Goal: Transaction & Acquisition: Obtain resource

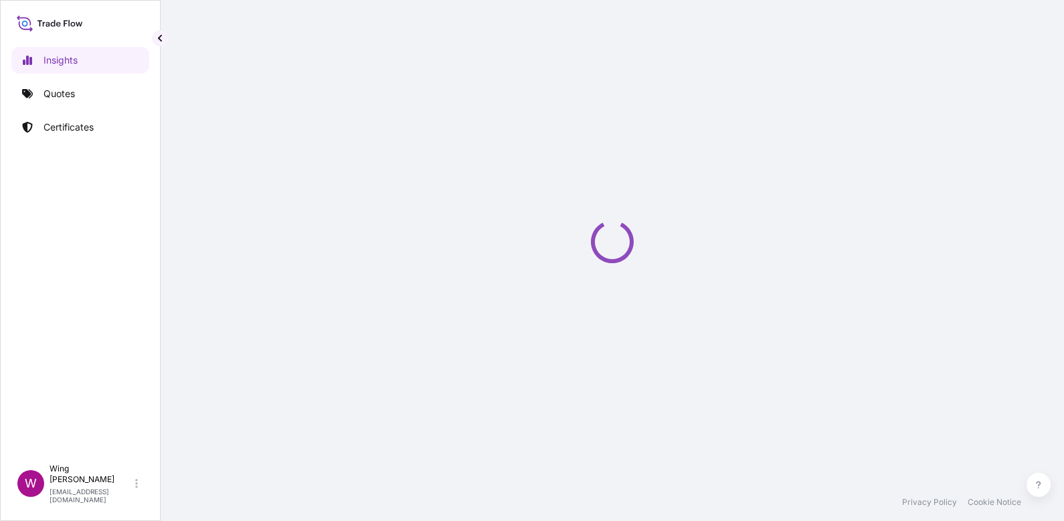
select select "2025"
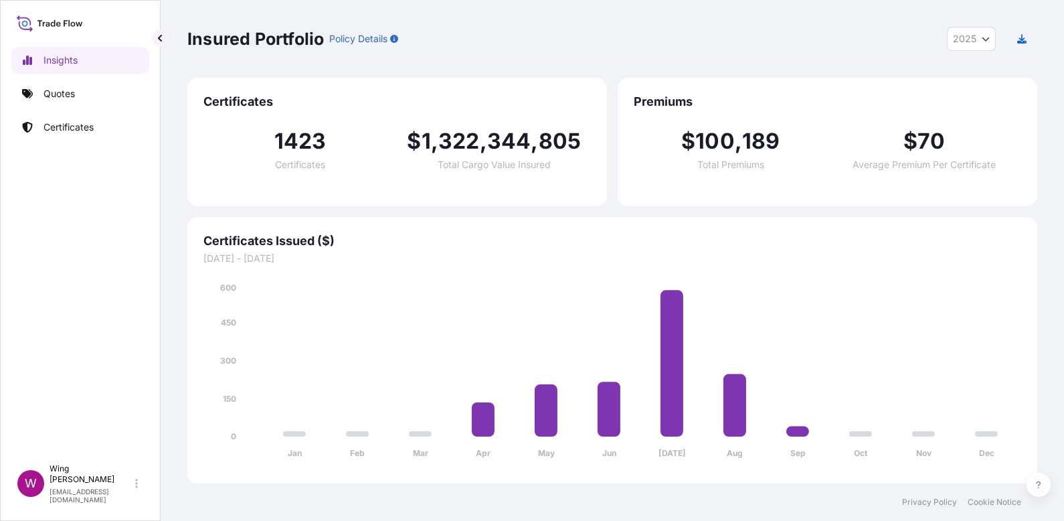
click at [62, 355] on div "Insights Quotes Certificates" at bounding box center [80, 246] width 138 height 422
click at [86, 83] on link "Quotes" at bounding box center [80, 93] width 138 height 27
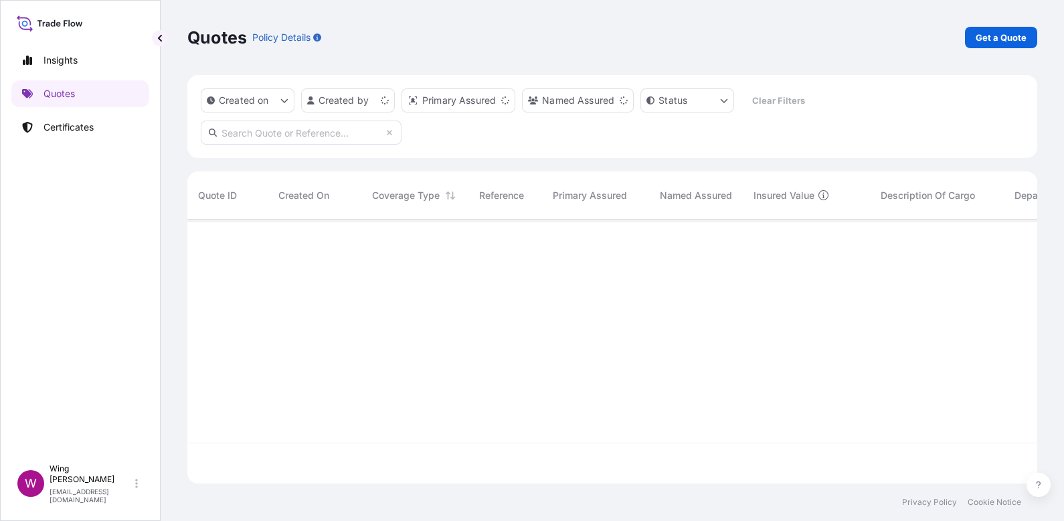
scroll to position [256, 835]
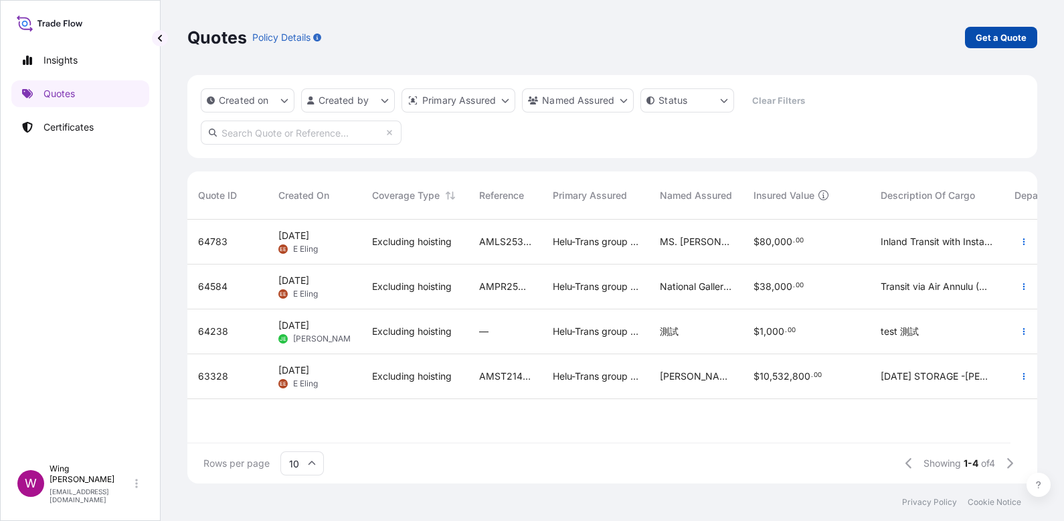
click at [1011, 41] on p "Get a Quote" at bounding box center [1001, 37] width 51 height 13
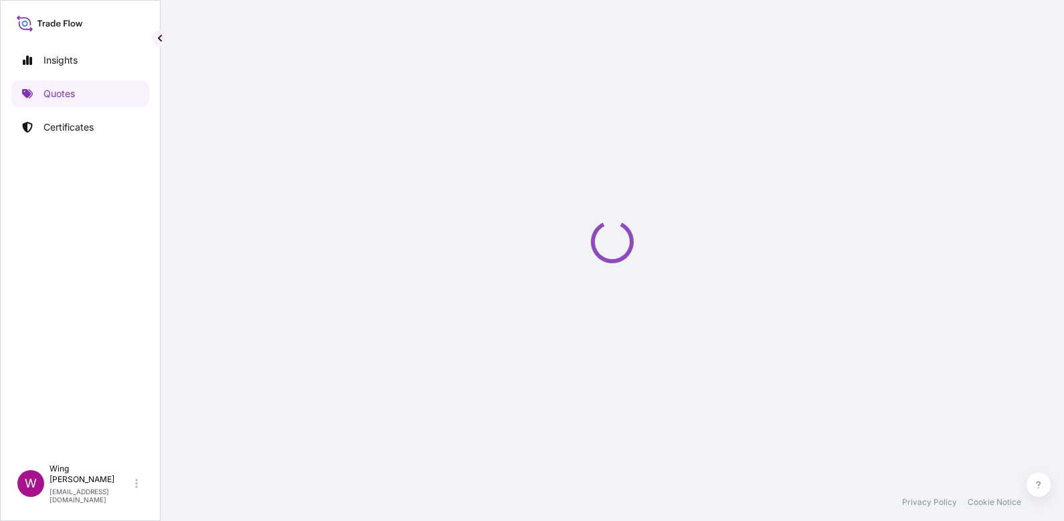
scroll to position [21, 0]
select select "AIR"
select select "27"
select select "Transit"
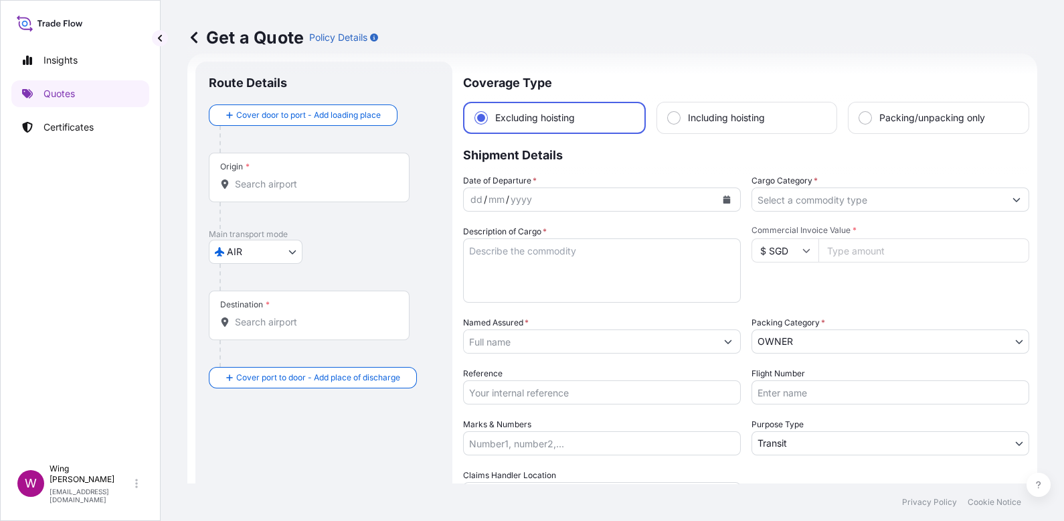
click at [260, 193] on div "Origin *" at bounding box center [309, 178] width 201 height 50
click at [260, 191] on input "Origin *" at bounding box center [314, 183] width 158 height 13
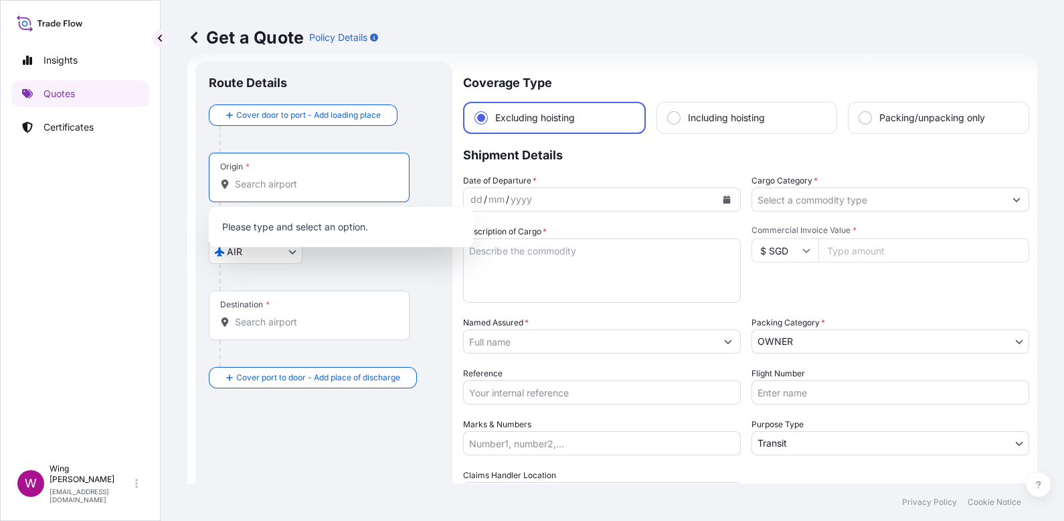
paste input "[GEOGRAPHIC_DATA]"
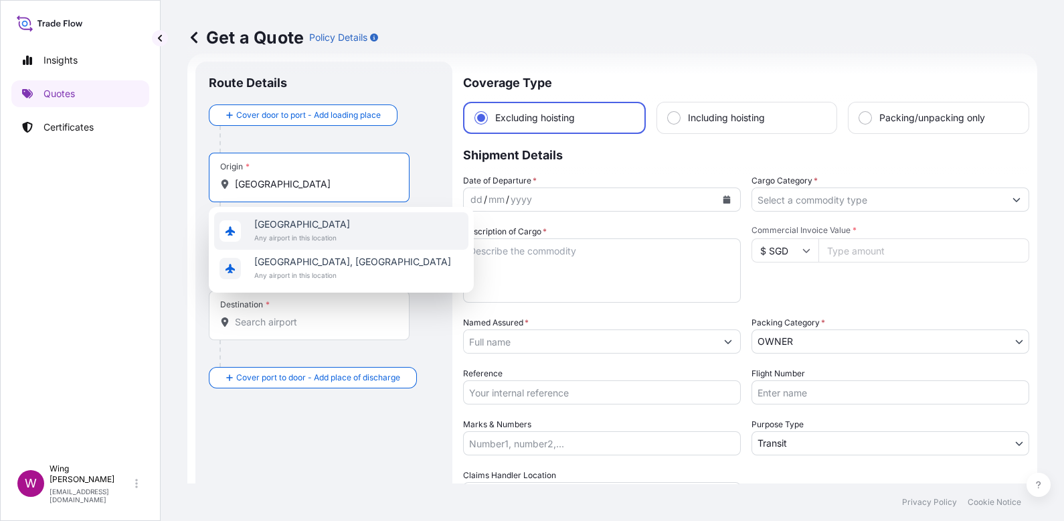
click at [258, 239] on span "Any airport in this location" at bounding box center [302, 237] width 96 height 13
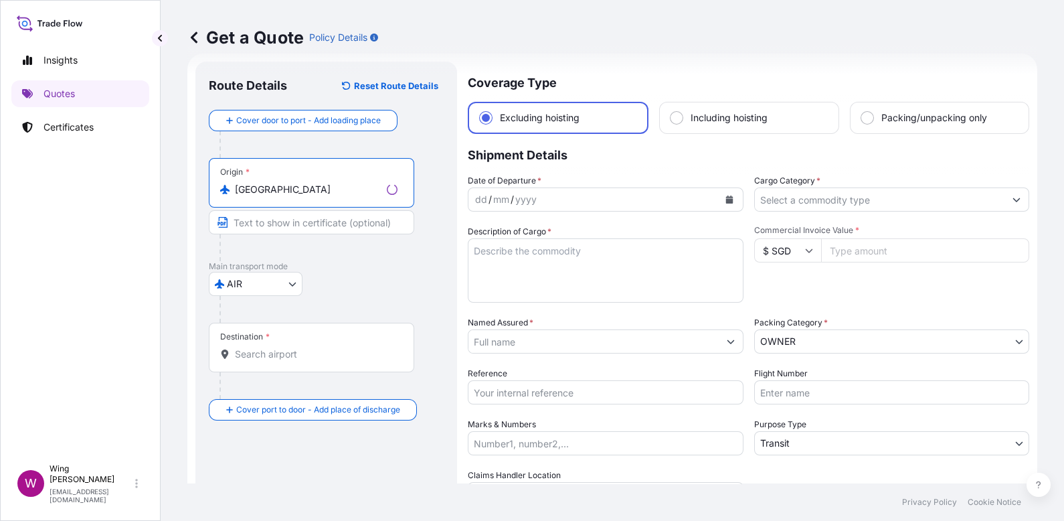
type input "[GEOGRAPHIC_DATA]"
click at [284, 347] on div at bounding box center [311, 353] width 183 height 13
click at [284, 347] on input "Destination *" at bounding box center [316, 353] width 163 height 13
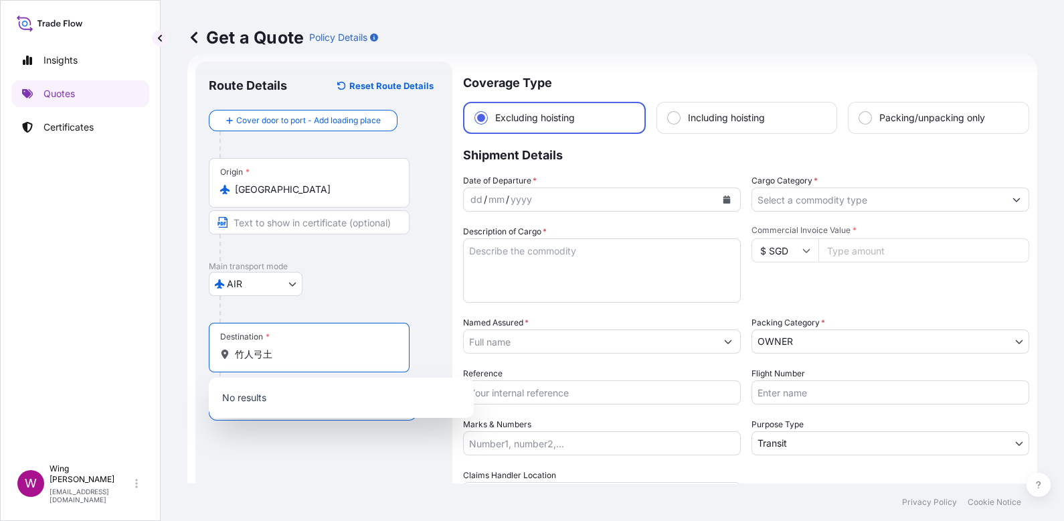
type input "大"
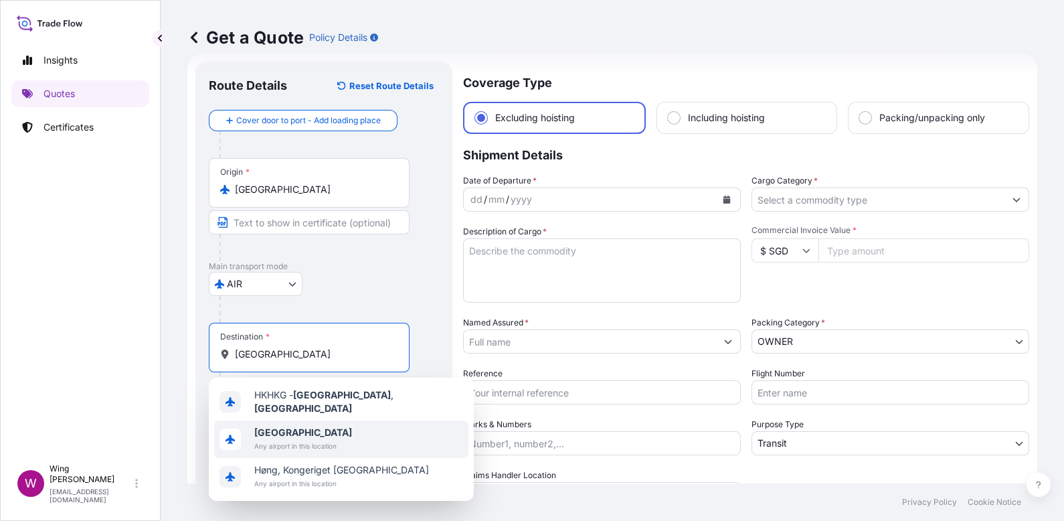
click at [279, 433] on div "[GEOGRAPHIC_DATA] in this location" at bounding box center [303, 439] width 98 height 27
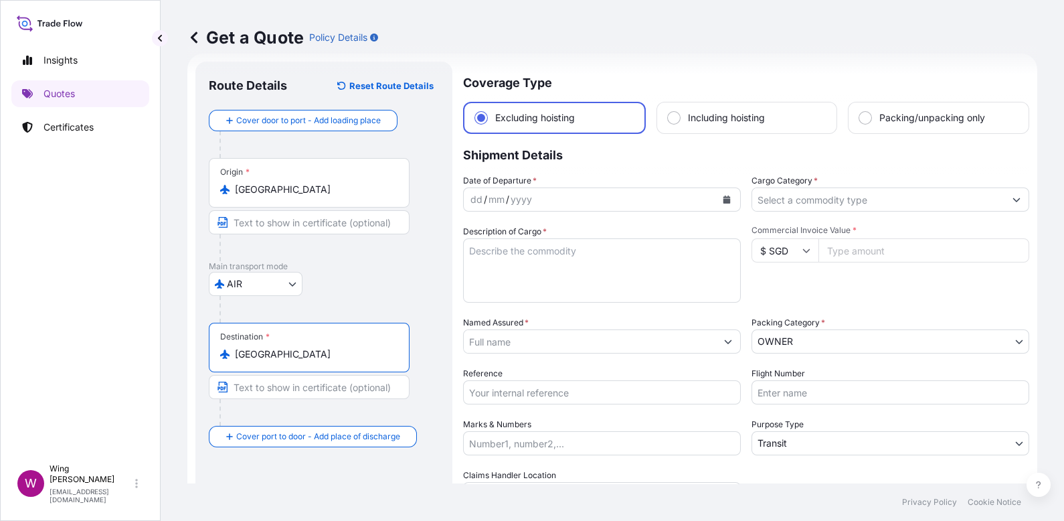
type input "[GEOGRAPHIC_DATA]"
click at [724, 198] on icon "Calendar" at bounding box center [727, 199] width 7 height 8
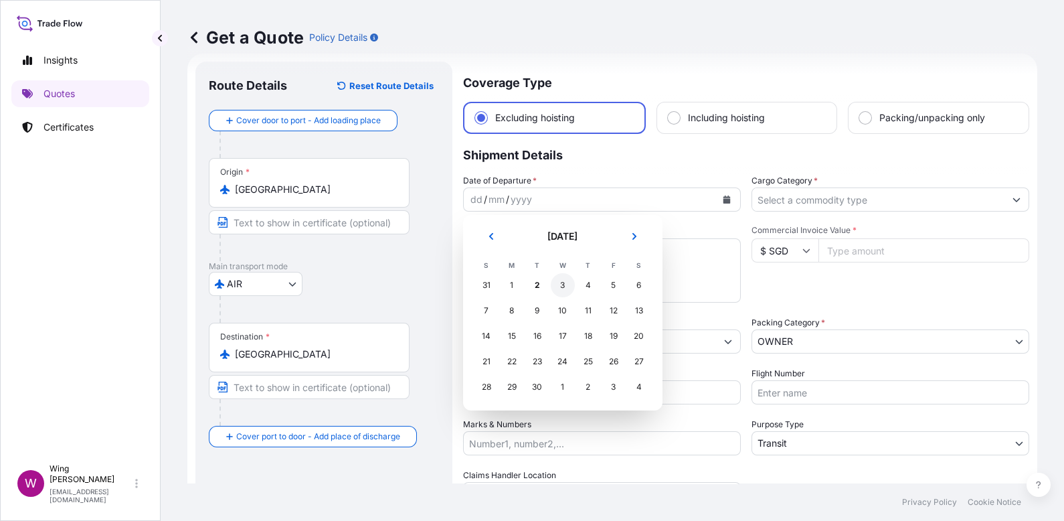
click at [556, 286] on div "3" at bounding box center [563, 285] width 24 height 24
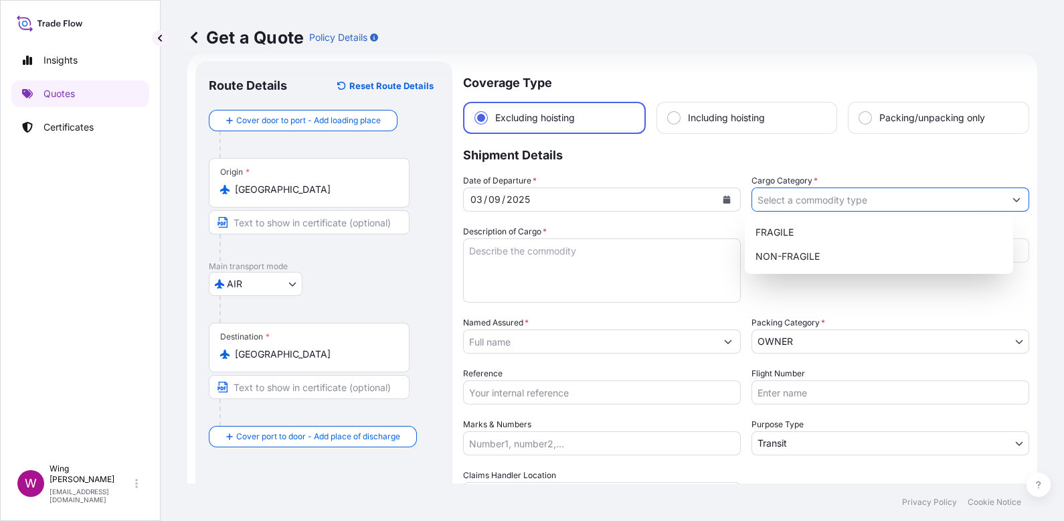
click at [863, 203] on input "Cargo Category *" at bounding box center [878, 199] width 252 height 24
click at [835, 258] on div "NON-FRAGILE" at bounding box center [879, 256] width 258 height 24
type input "NON-FRAGILE"
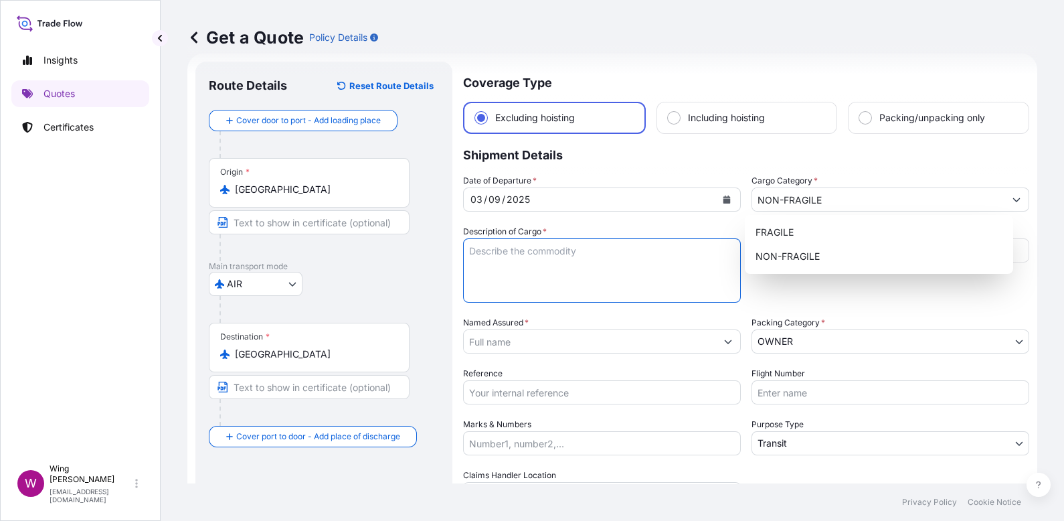
click at [661, 264] on textarea "Description of Cargo *" at bounding box center [602, 270] width 278 height 64
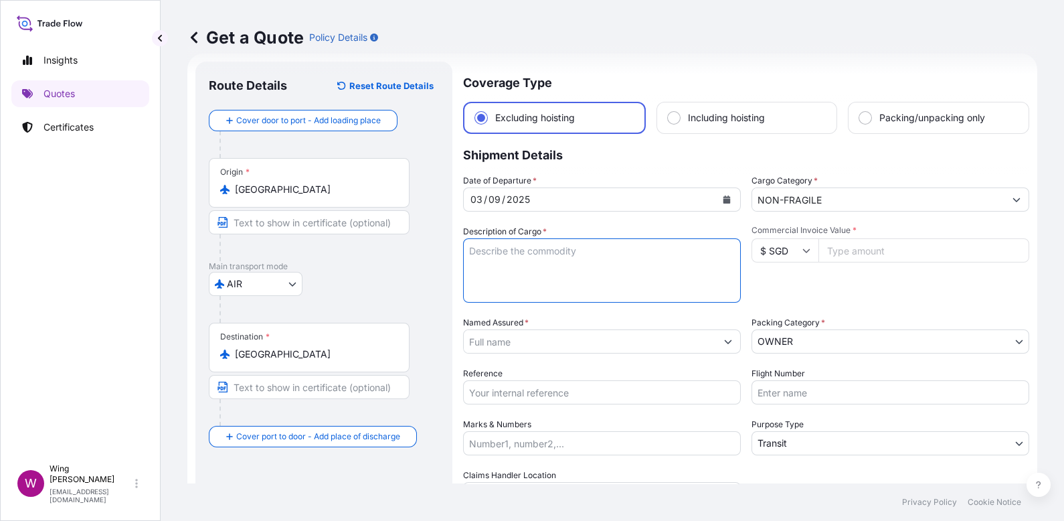
click at [517, 268] on textarea "Description of Cargo *" at bounding box center [602, 270] width 278 height 64
paste textarea "DDKX3 [PERSON_NAME], [PERSON_NAME] vêtu, bronze, 213.5 x 105 x 125cm, Unique ed…"
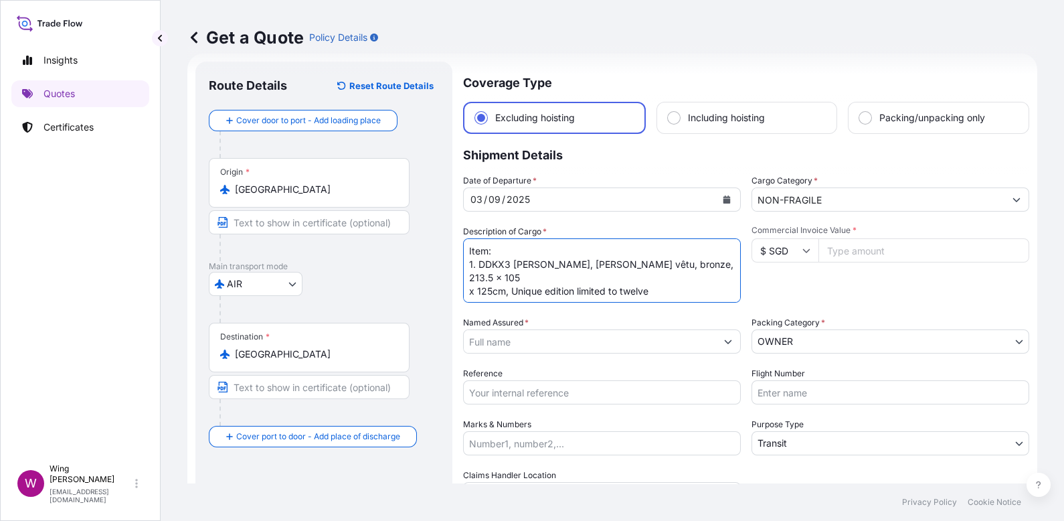
click at [509, 263] on textarea "Item: 1. DDKX3 [PERSON_NAME], [PERSON_NAME] vêtu, bronze, 213.5 x 105 x 125cm, …" at bounding box center [602, 270] width 278 height 64
click at [501, 284] on textarea "Item: 1. DDKX3, [PERSON_NAME], [PERSON_NAME] vêtu, bronze, 213.5 x 105 x 125cm,…" at bounding box center [602, 270] width 278 height 64
drag, startPoint x: 661, startPoint y: 289, endPoint x: 364, endPoint y: 216, distance: 305.5
click at [364, 216] on form "Route Details Reset Route Details Cover door to port - Add loading place Place …" at bounding box center [612, 334] width 850 height 560
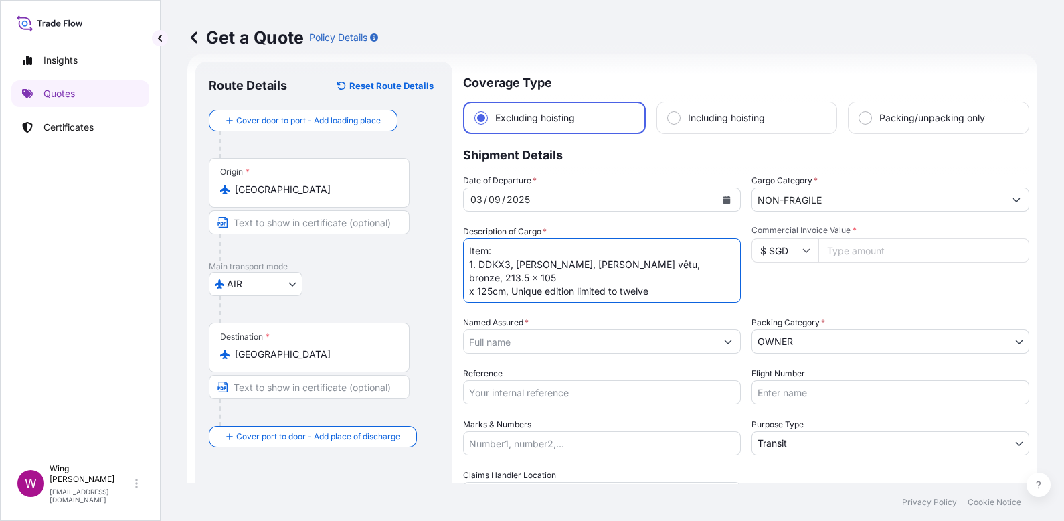
paste textarea "1. DDKX3, [PERSON_NAME], [PERSON_NAME] vêtu, bronze, 213.5 x 105 x 125cm, Uniqu…"
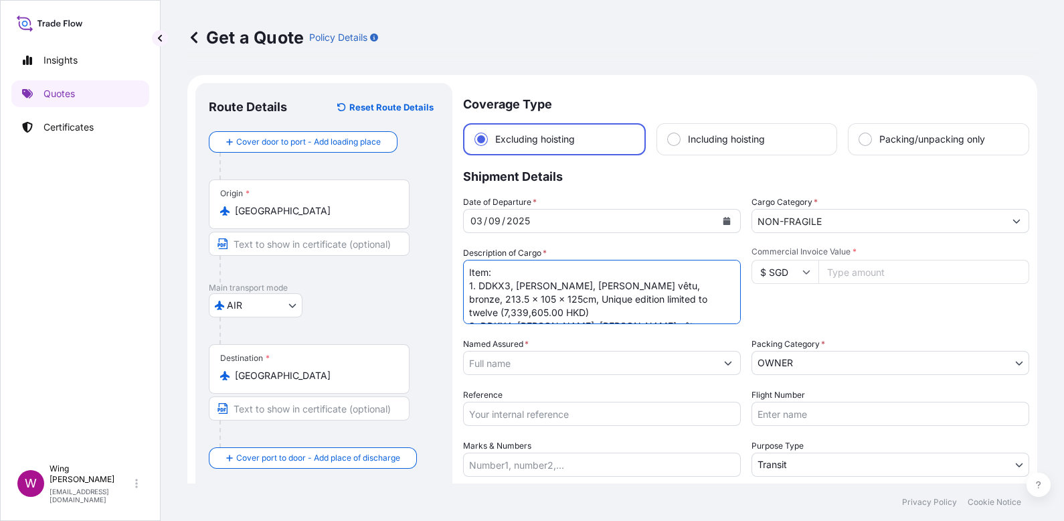
type textarea "Item: 1. DDKX3, [PERSON_NAME], [PERSON_NAME] vêtu, bronze, 213.5 x 105 x 125cm,…"
click at [803, 268] on icon at bounding box center [807, 272] width 8 height 8
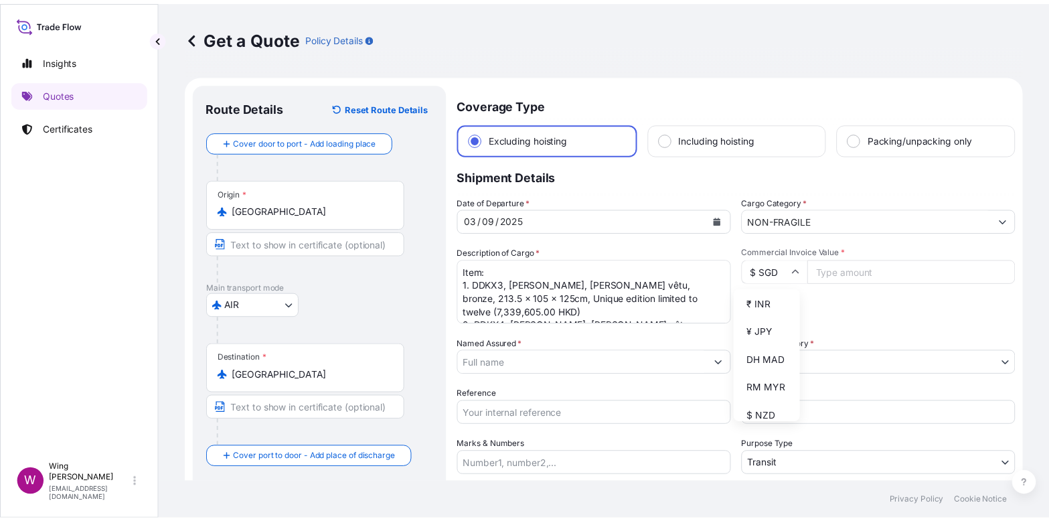
scroll to position [301, 0]
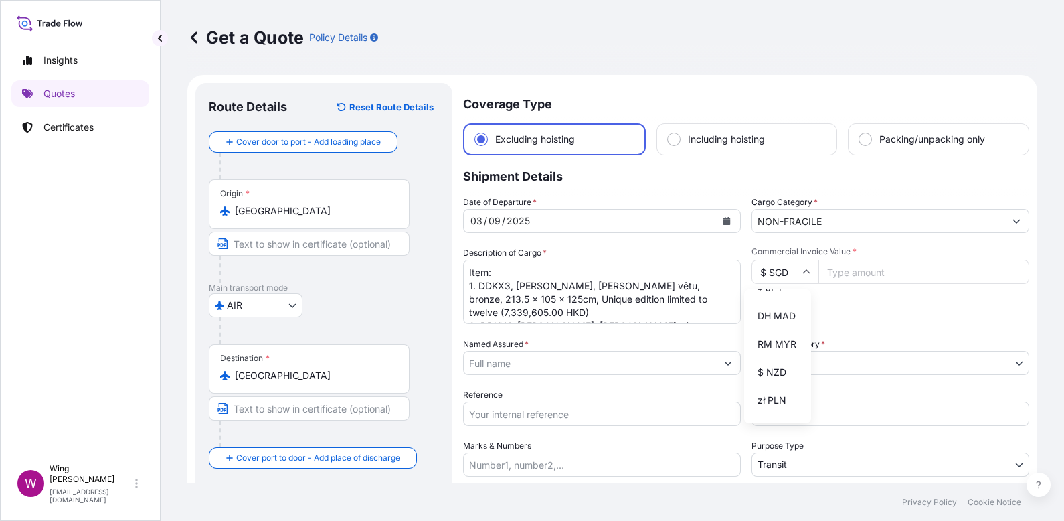
click at [764, 244] on div "$ HKD" at bounding box center [778, 231] width 56 height 25
type input "$ HKD"
click at [513, 236] on div "Date of Departure * [DATE] Cargo Category * NON-FRAGILE Description of Cargo * …" at bounding box center [746, 361] width 566 height 332
click at [836, 266] on input "Commercial Invoice Value *" at bounding box center [924, 272] width 211 height 24
paste input "14679210.00"
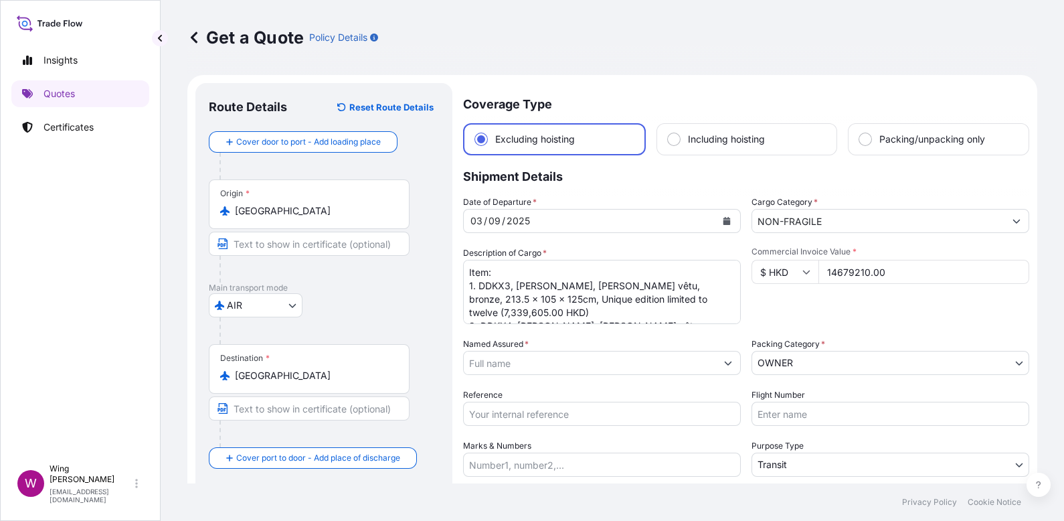
type input "14679210.00"
click at [410, 299] on div "AIR COURIER INSTALLATION LAND SEA AIR STORAGE" at bounding box center [324, 305] width 230 height 24
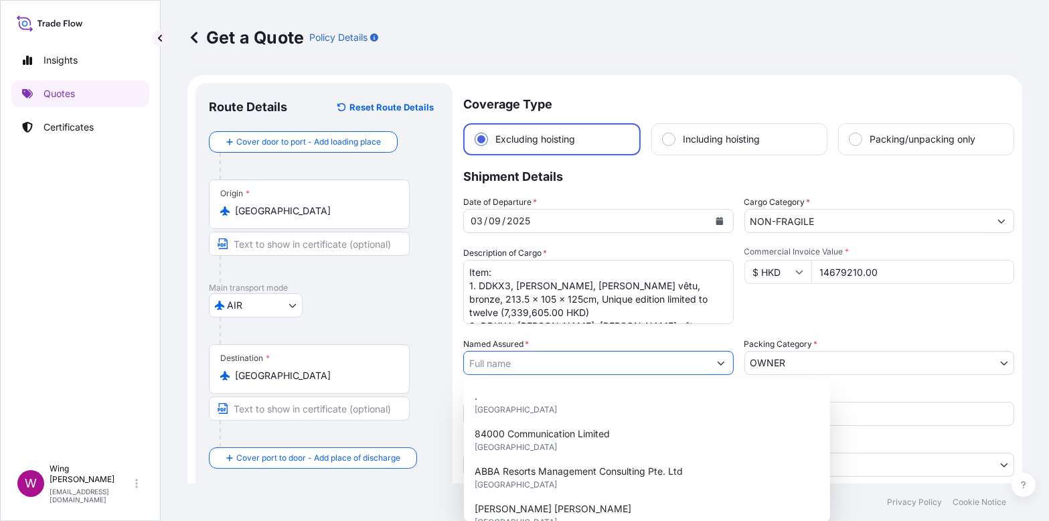
click at [629, 364] on input "Named Assured *" at bounding box center [586, 363] width 245 height 24
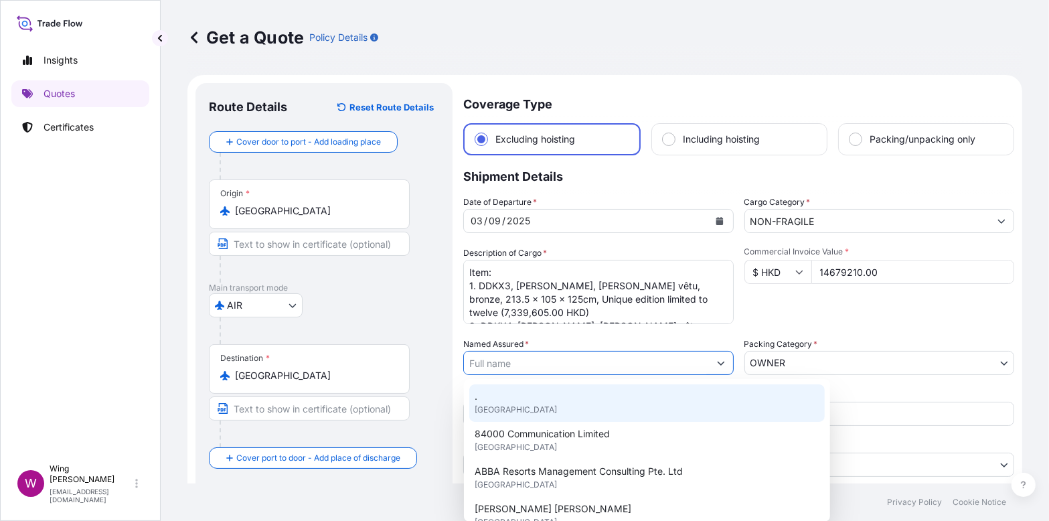
click at [541, 364] on input "Named Assured *" at bounding box center [586, 363] width 245 height 24
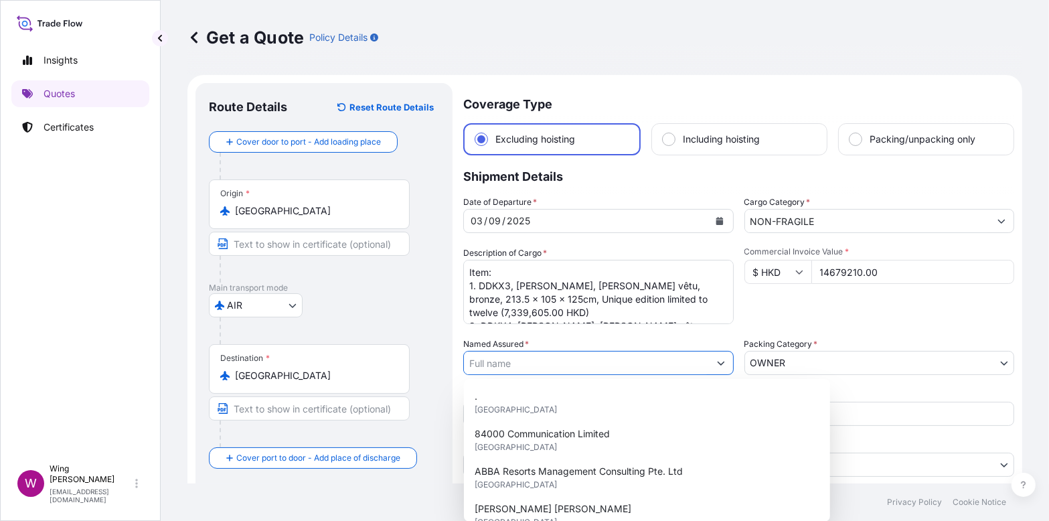
click at [540, 368] on input "Named Assured *" at bounding box center [586, 363] width 245 height 24
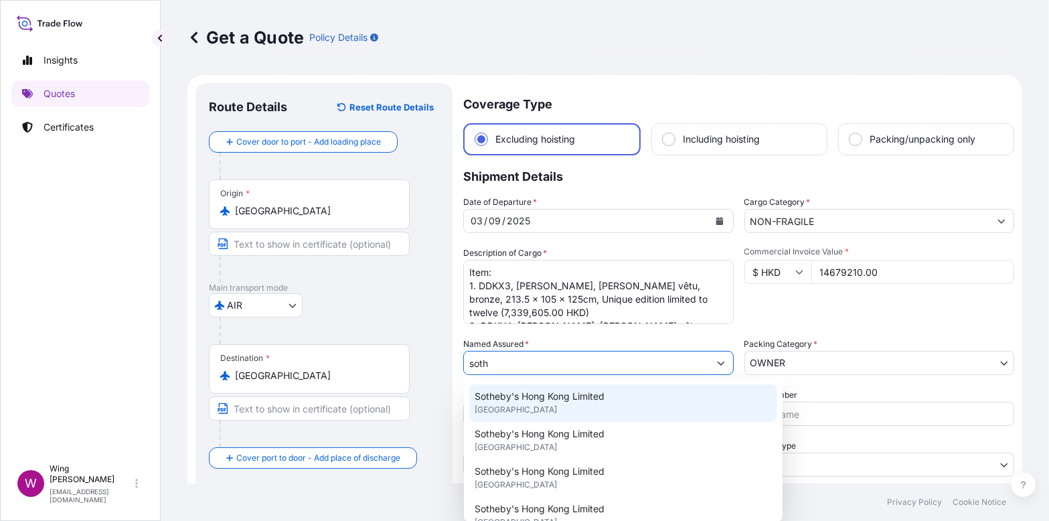
click at [536, 397] on span "Sotheby's Hong Kong Limited" at bounding box center [540, 396] width 130 height 13
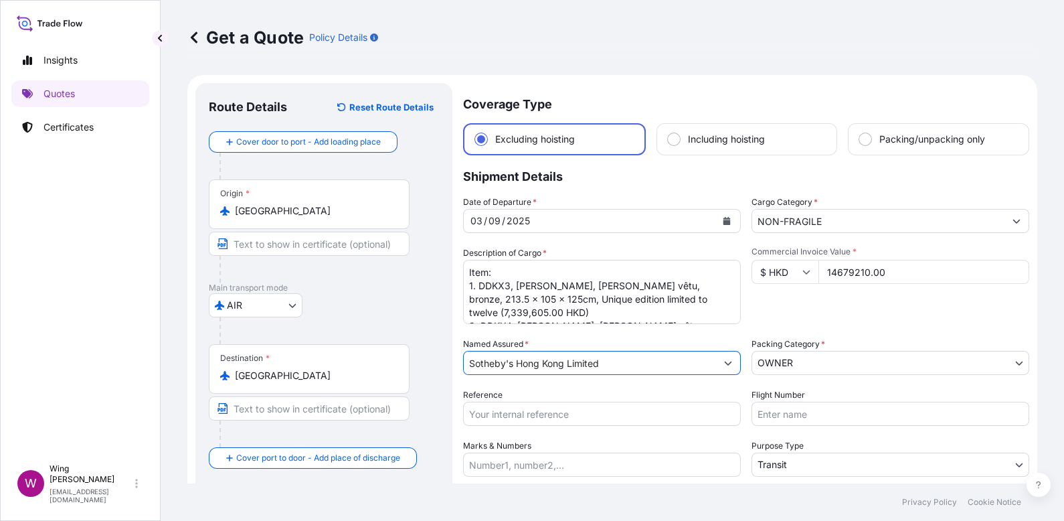
drag, startPoint x: 612, startPoint y: 361, endPoint x: 404, endPoint y: 340, distance: 209.9
click at [404, 340] on form "Route Details Reset Route Details Cover door to port - Add loading place Place …" at bounding box center [612, 355] width 850 height 560
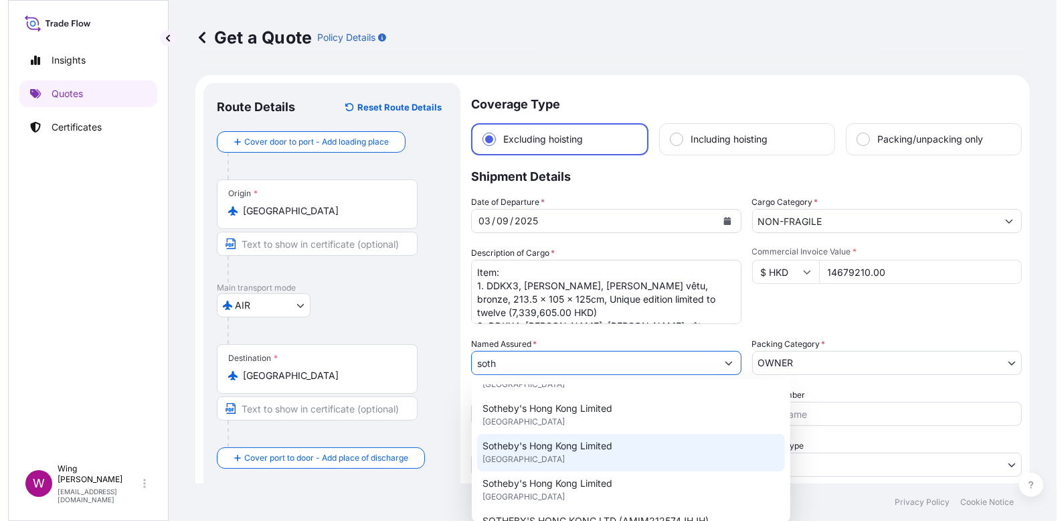
scroll to position [0, 0]
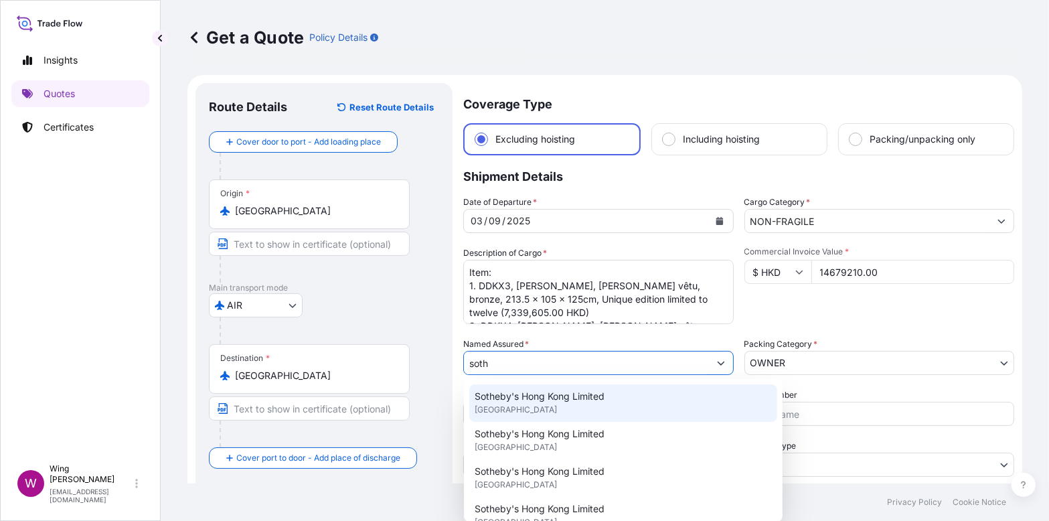
click at [524, 397] on span "Sotheby's Hong Kong Limited" at bounding box center [540, 396] width 130 height 13
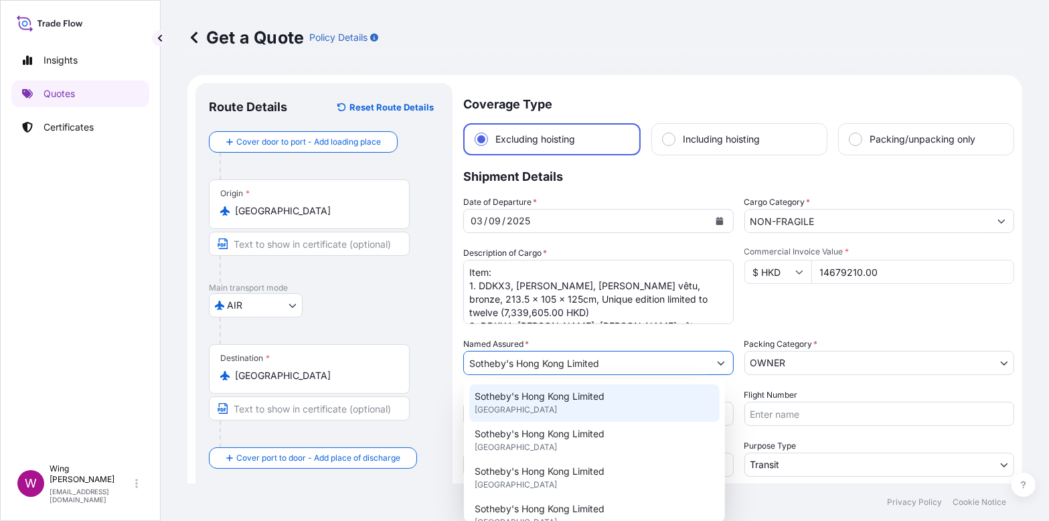
click at [537, 416] on div "Sotheby's Hong Kong Limited [GEOGRAPHIC_DATA]" at bounding box center [594, 402] width 250 height 37
paste input "AMIM259929KYKY"
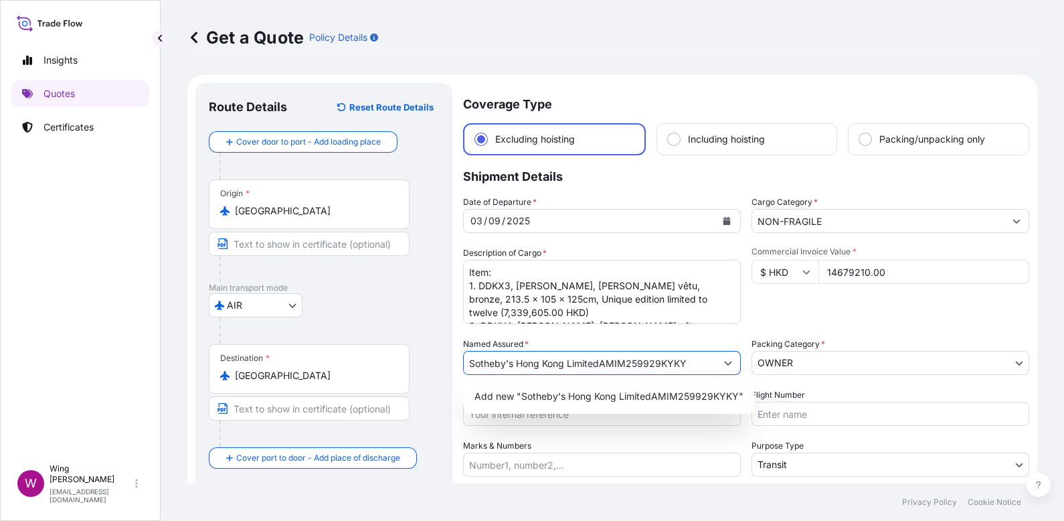
drag, startPoint x: 603, startPoint y: 361, endPoint x: 737, endPoint y: 356, distance: 134.0
click at [737, 356] on div "Date of Departure * [DATE] Cargo Category * NON-FRAGILE Description of Cargo * …" at bounding box center [746, 361] width 566 height 332
type input "Sotheby's Hong Kong Limited"
click at [543, 363] on input "Sotheby's Hong Kong Limited" at bounding box center [590, 363] width 252 height 24
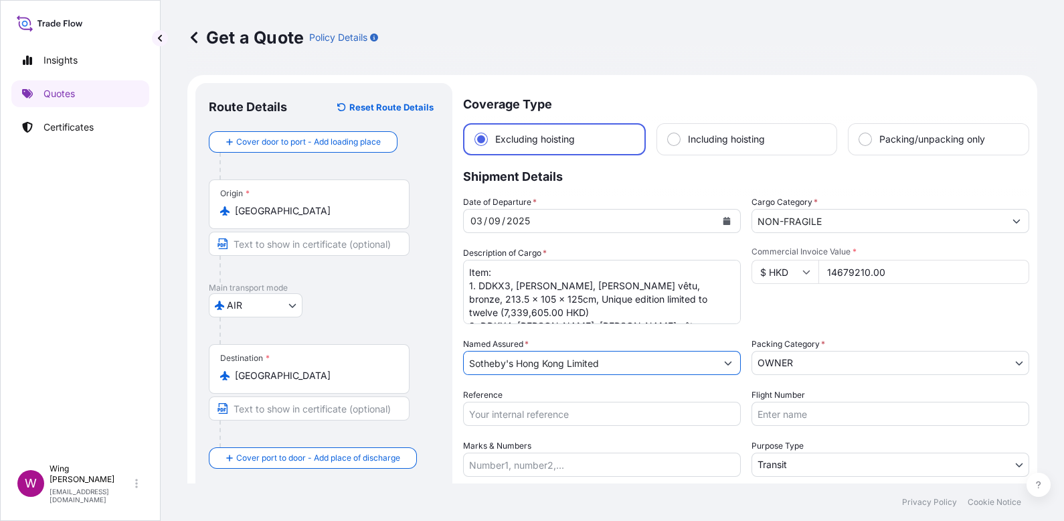
click at [521, 411] on input "Reference" at bounding box center [602, 414] width 278 height 24
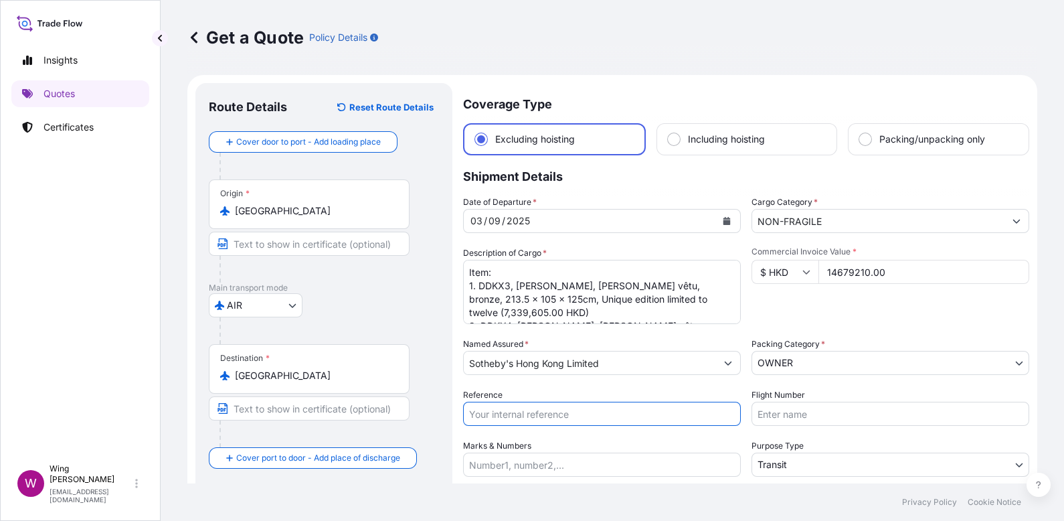
paste input "AMIM259929KYKY"
type input "AMIM259929KYKY"
click at [557, 440] on div "Marks & Numbers" at bounding box center [602, 457] width 278 height 37
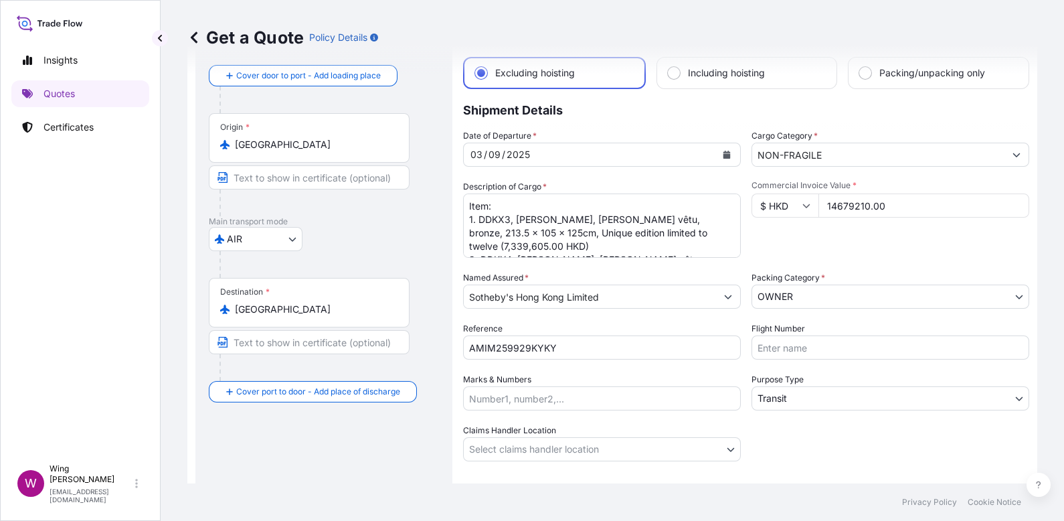
scroll to position [100, 0]
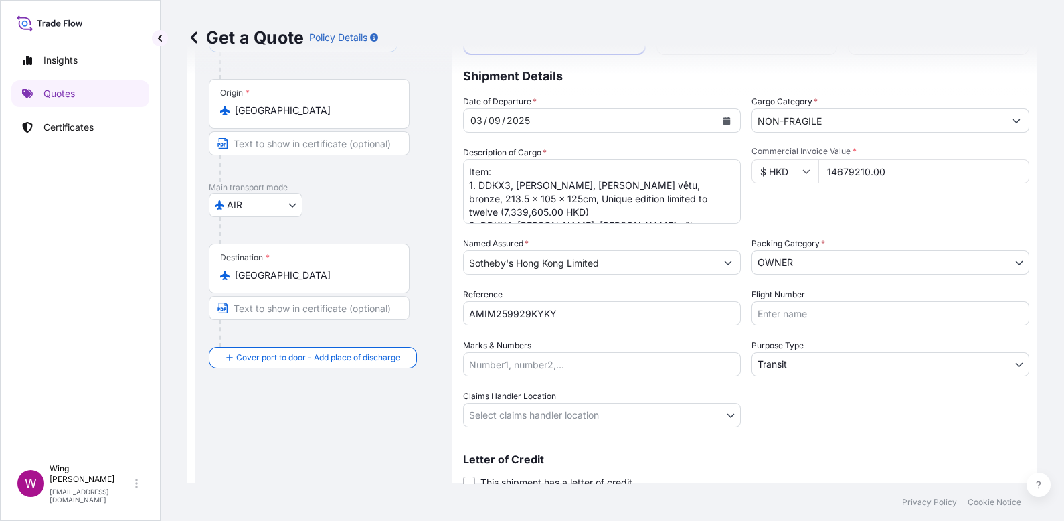
click at [621, 392] on div "Claims Handler Location Select claims handler location" at bounding box center [602, 408] width 278 height 37
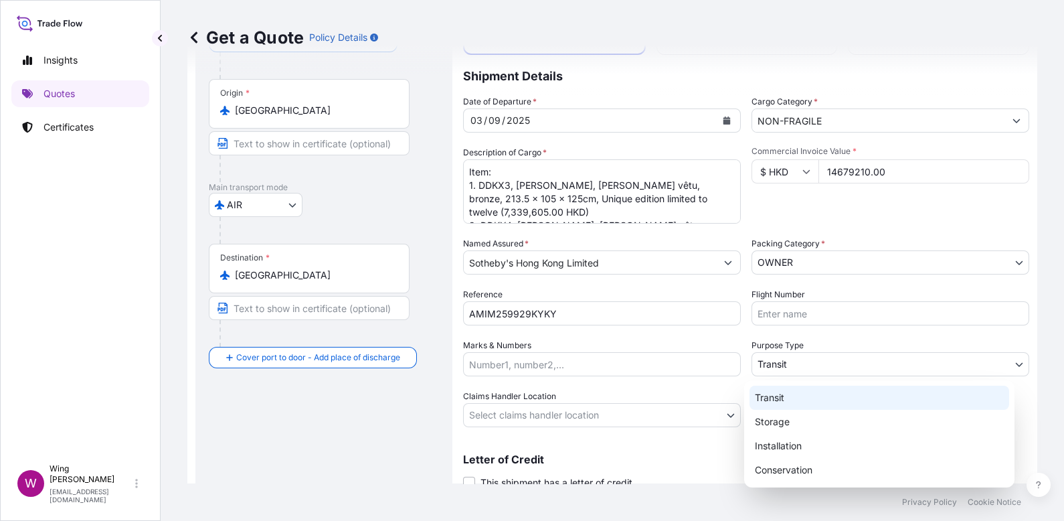
click at [819, 371] on body "Insights Quotes Certificates W Wing Lee [EMAIL_ADDRESS][DOMAIN_NAME] Get a Quot…" at bounding box center [532, 260] width 1064 height 521
click at [808, 397] on div "Transit" at bounding box center [880, 398] width 260 height 24
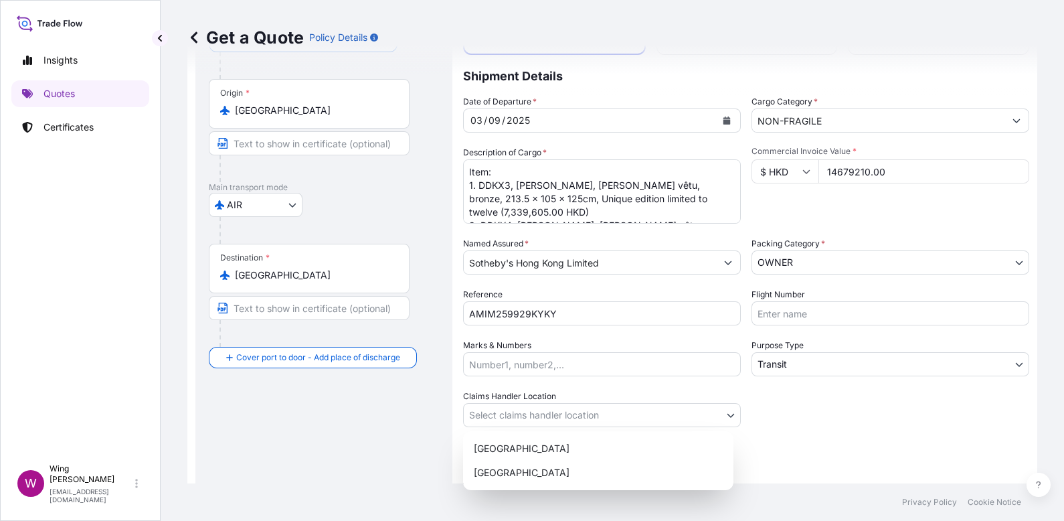
click at [552, 412] on body "Insights Quotes Certificates W Wing Lee [EMAIL_ADDRESS][DOMAIN_NAME] Get a Quot…" at bounding box center [532, 260] width 1064 height 521
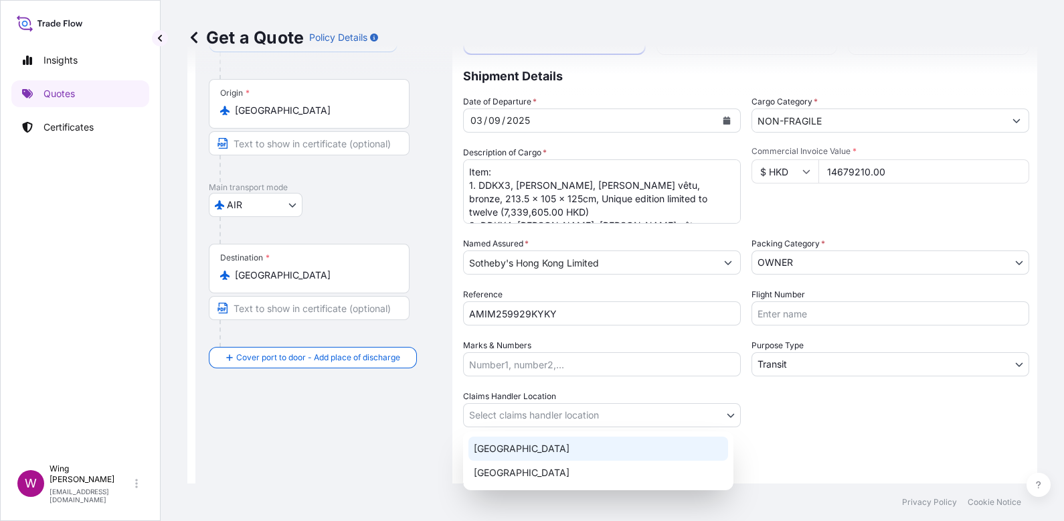
click at [525, 440] on div "[GEOGRAPHIC_DATA]" at bounding box center [599, 448] width 260 height 24
select select "[GEOGRAPHIC_DATA]"
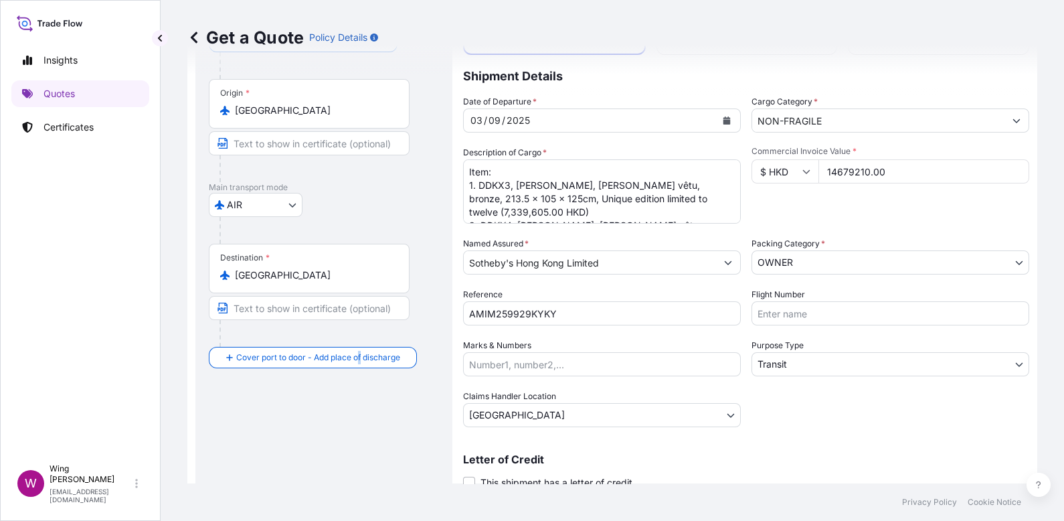
click at [360, 437] on div "Route Details Reset Route Details Cover door to port - Add loading place Place …" at bounding box center [324, 254] width 230 height 517
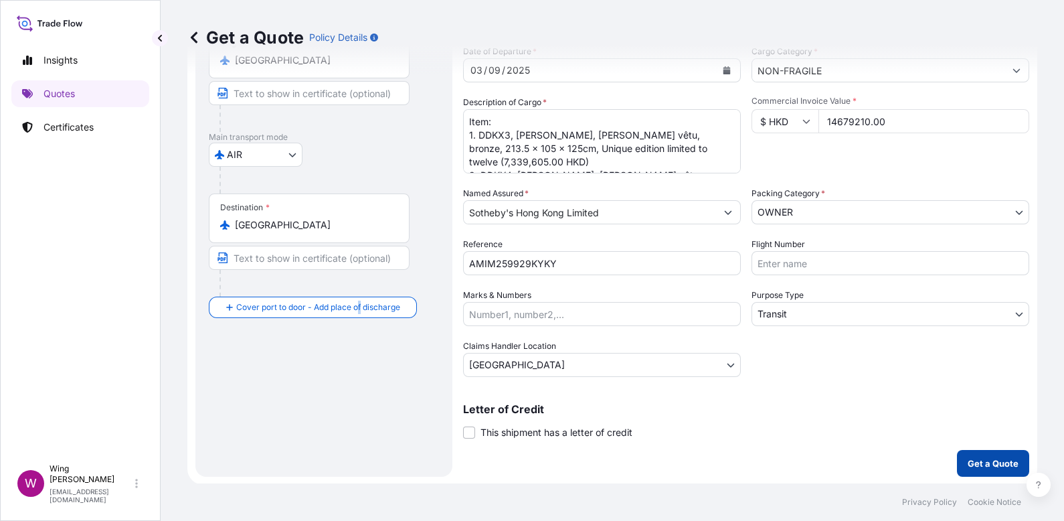
click at [971, 473] on button "Get a Quote" at bounding box center [993, 463] width 72 height 27
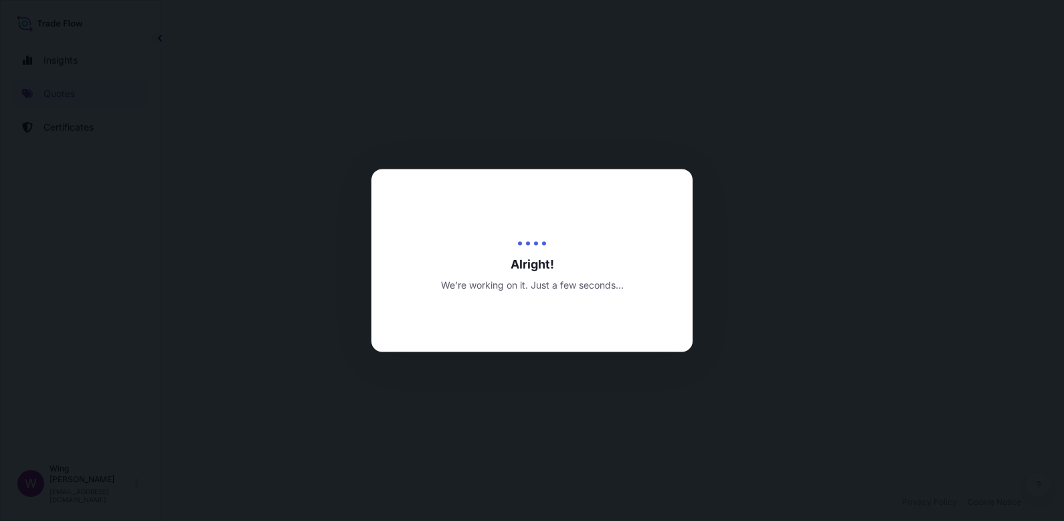
select select "AIR"
select select "Transit"
select select "[GEOGRAPHIC_DATA]"
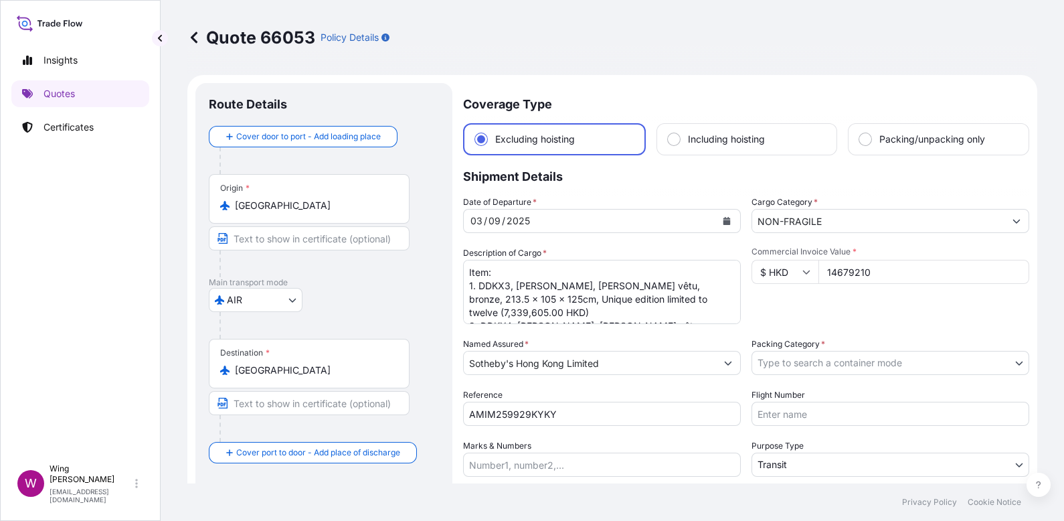
scroll to position [41, 0]
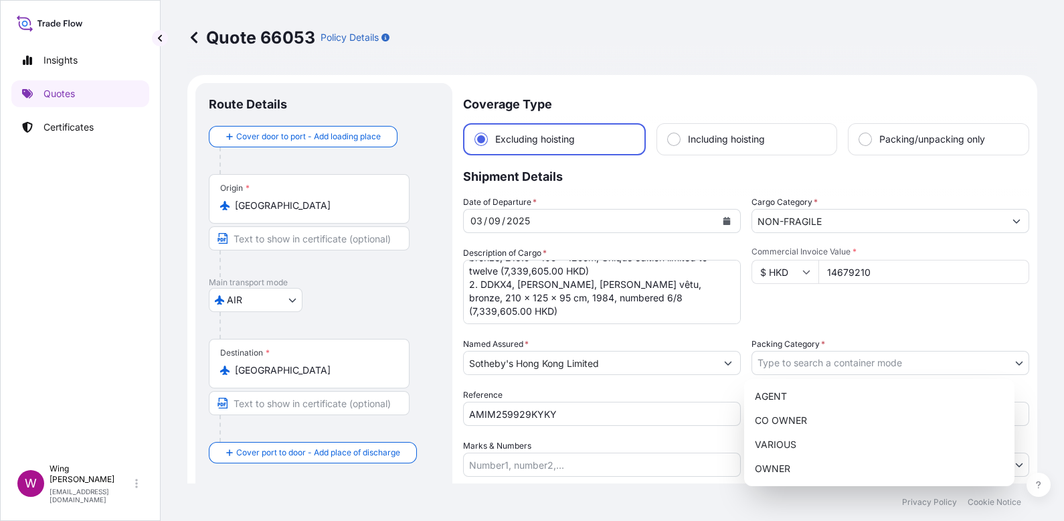
click at [792, 359] on body "Insights Quotes Certificates W Wing Lee [EMAIL_ADDRESS][DOMAIN_NAME] Quote 6605…" at bounding box center [532, 260] width 1064 height 521
click at [781, 462] on div "OWNER" at bounding box center [880, 468] width 260 height 24
select select "27"
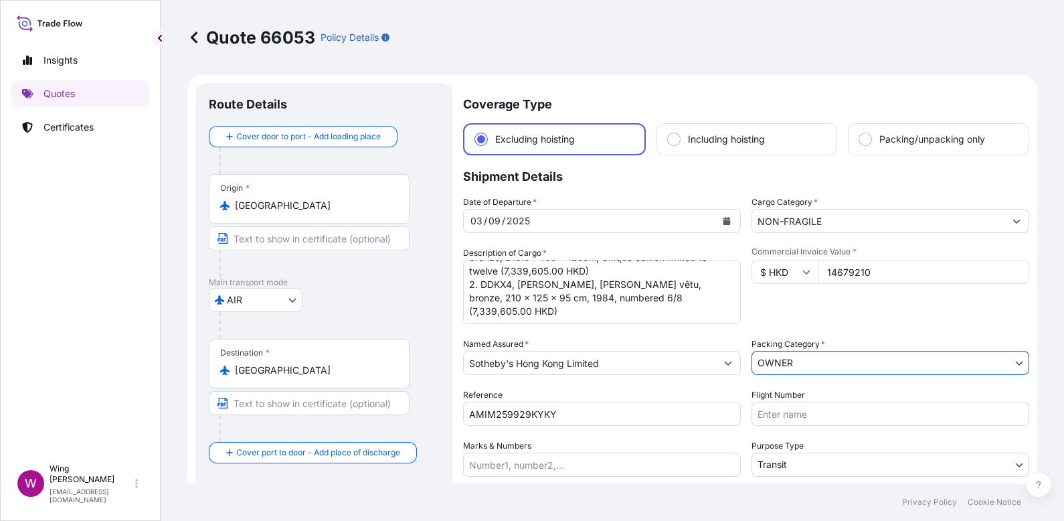
click at [410, 299] on div "AIR COURIER INSTALLATION LAND SEA AIR STORAGE" at bounding box center [324, 300] width 230 height 24
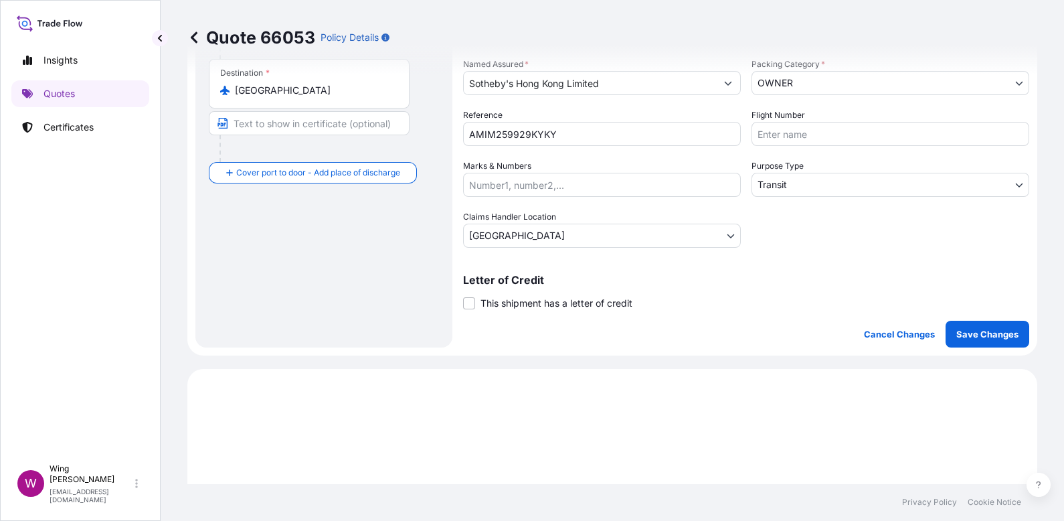
scroll to position [301, 0]
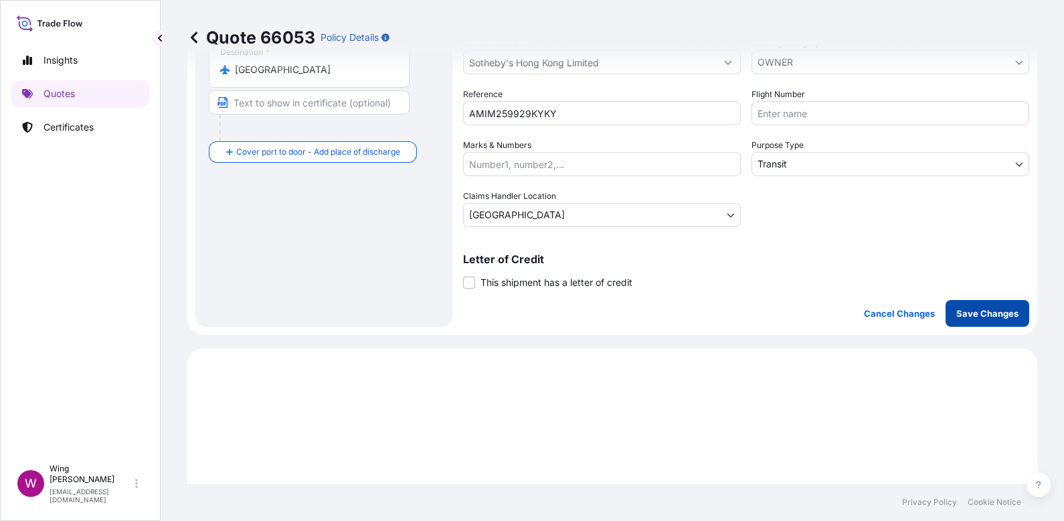
click at [959, 315] on p "Save Changes" at bounding box center [987, 313] width 62 height 13
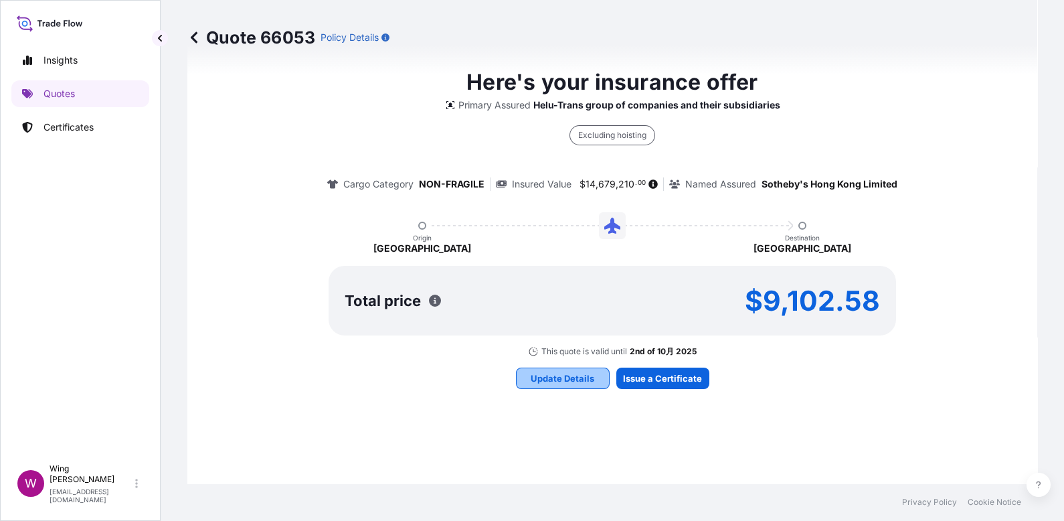
select select "AIR"
select select "Transit"
select select "[GEOGRAPHIC_DATA]"
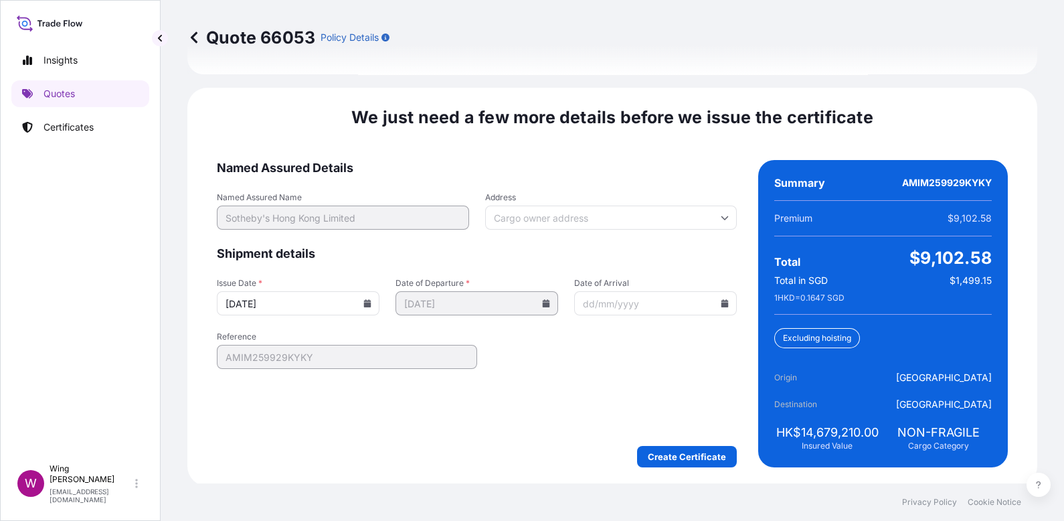
scroll to position [1908, 0]
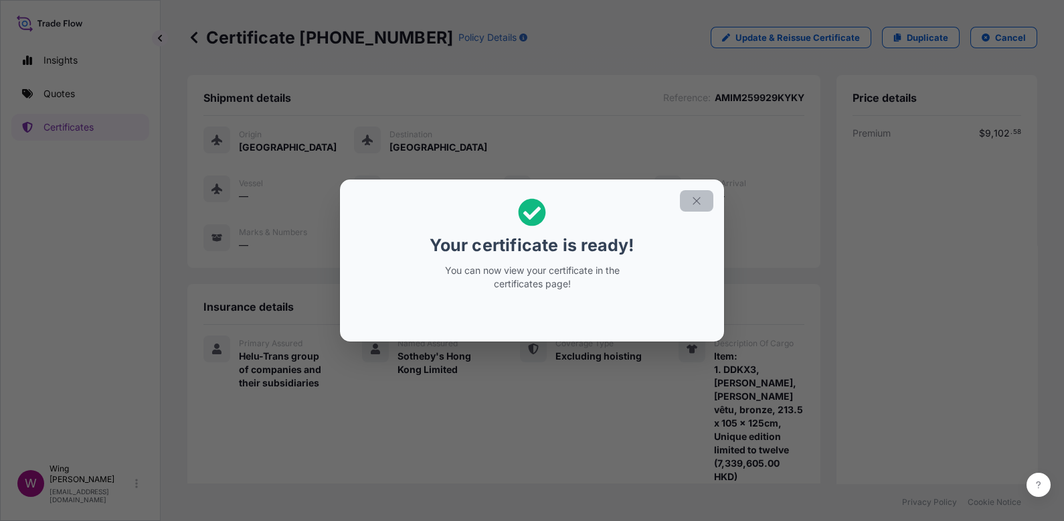
click at [701, 202] on icon "button" at bounding box center [697, 201] width 12 height 12
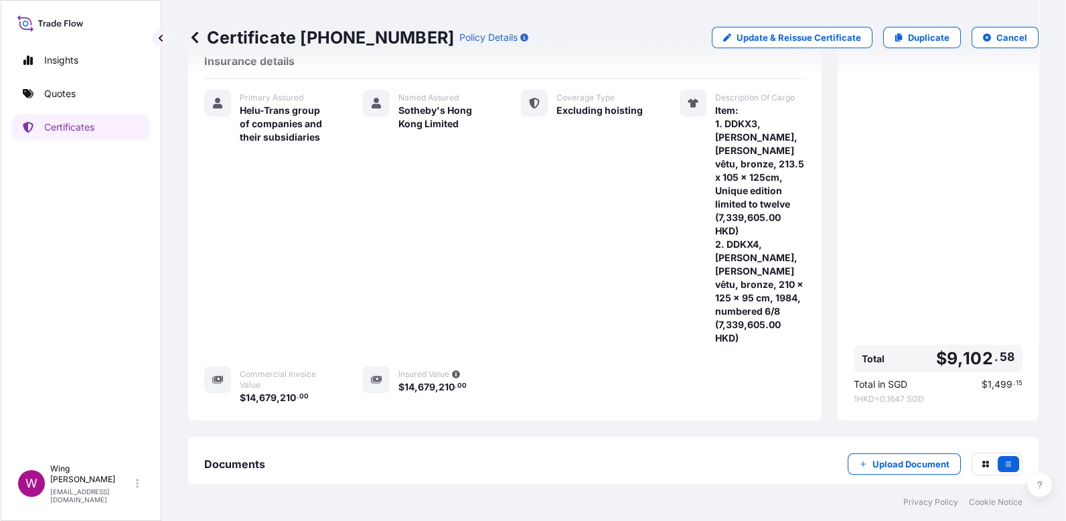
scroll to position [247, 0]
click at [230, 520] on div "PDF Certificate" at bounding box center [251, 526] width 72 height 13
